Goal: Task Accomplishment & Management: Manage account settings

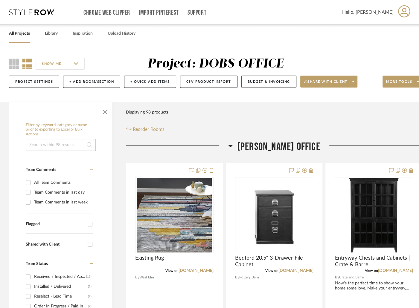
click at [23, 36] on link "All Projects" at bounding box center [19, 34] width 21 height 8
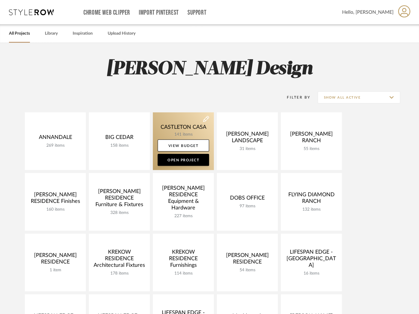
click at [180, 127] on link at bounding box center [183, 141] width 61 height 58
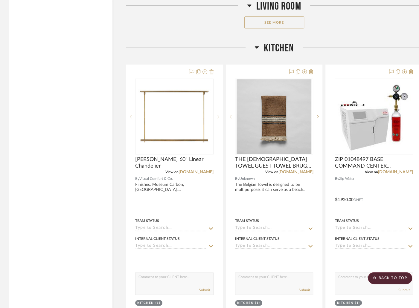
scroll to position [3986, 0]
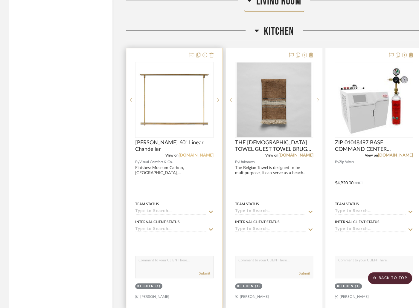
click at [197, 153] on link "[DOMAIN_NAME]" at bounding box center [195, 155] width 35 height 4
click at [184, 161] on div at bounding box center [174, 178] width 96 height 261
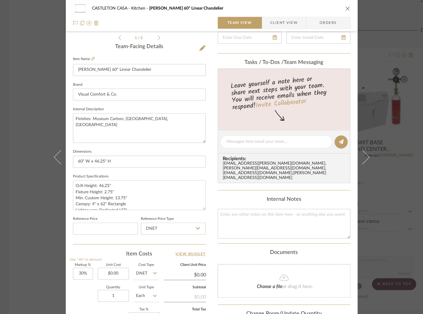
scroll to position [212, 0]
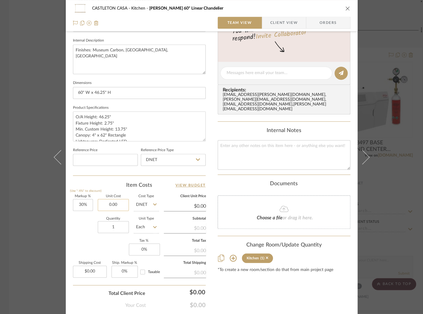
click at [125, 202] on input "0.00" at bounding box center [113, 205] width 31 height 12
type input "$1,521.95"
click at [83, 224] on div "Quantity 1 Unit Type Each" at bounding box center [116, 227] width 86 height 21
type input "$1,978.54"
type input "30"
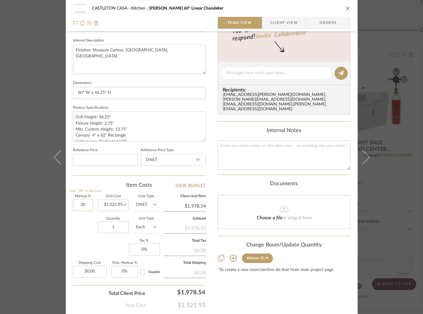
click at [83, 208] on input "30" at bounding box center [83, 205] width 20 height 12
click at [82, 240] on div "Markup % (Use "-X%" to discount) Unit Cost $1,521.95 Cost Type DNET Client Unit…" at bounding box center [139, 238] width 133 height 87
type input "0%"
type input "$1,521.95"
click at [345, 6] on icon "close" at bounding box center [347, 8] width 5 height 5
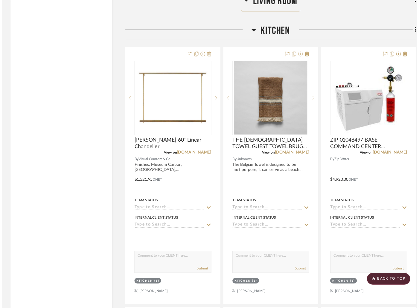
scroll to position [3986, 0]
